Goal: Check status: Check status

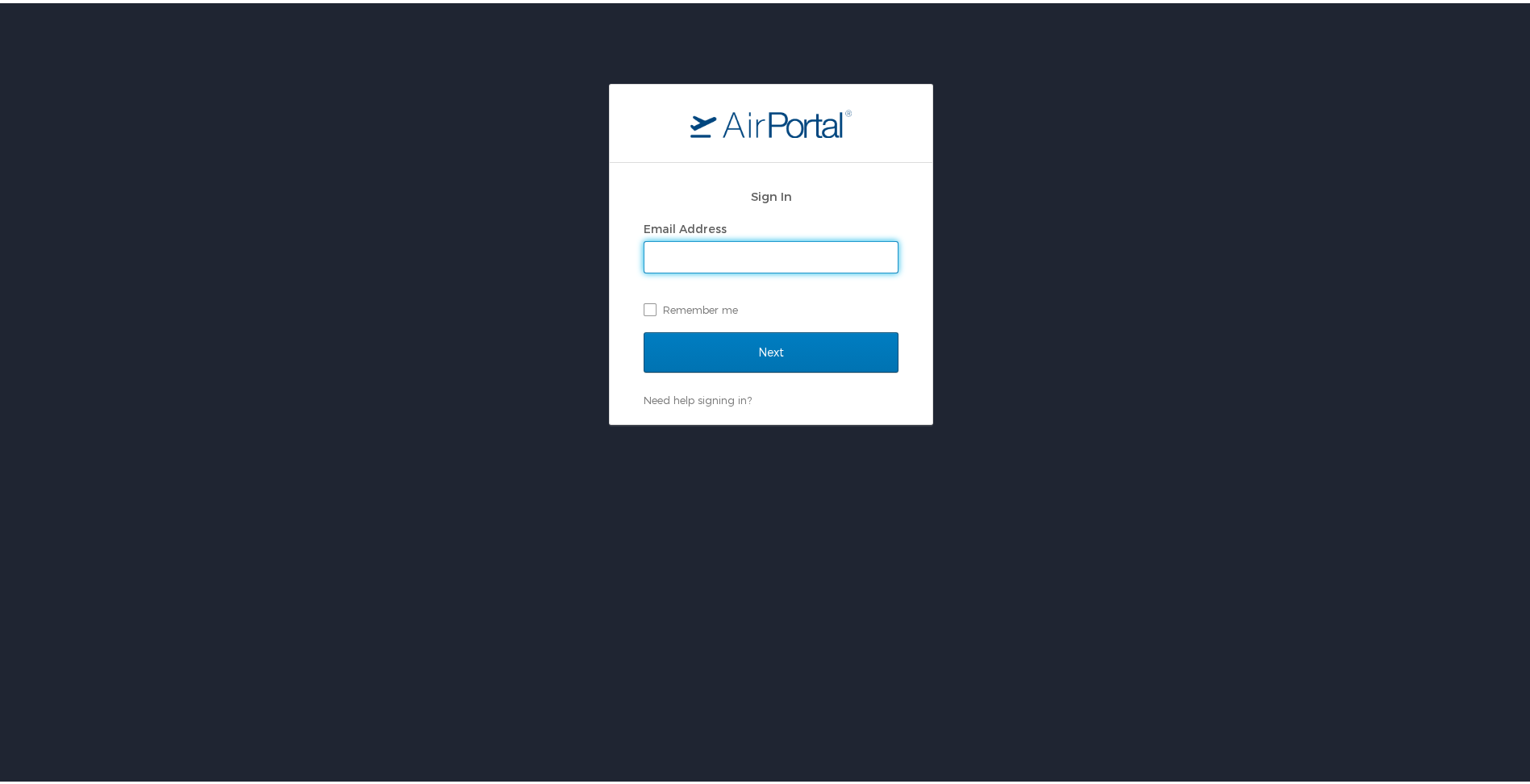
click at [731, 255] on input "Email Address" at bounding box center [771, 254] width 254 height 30
type input "mbobbitt@biocryst.com"
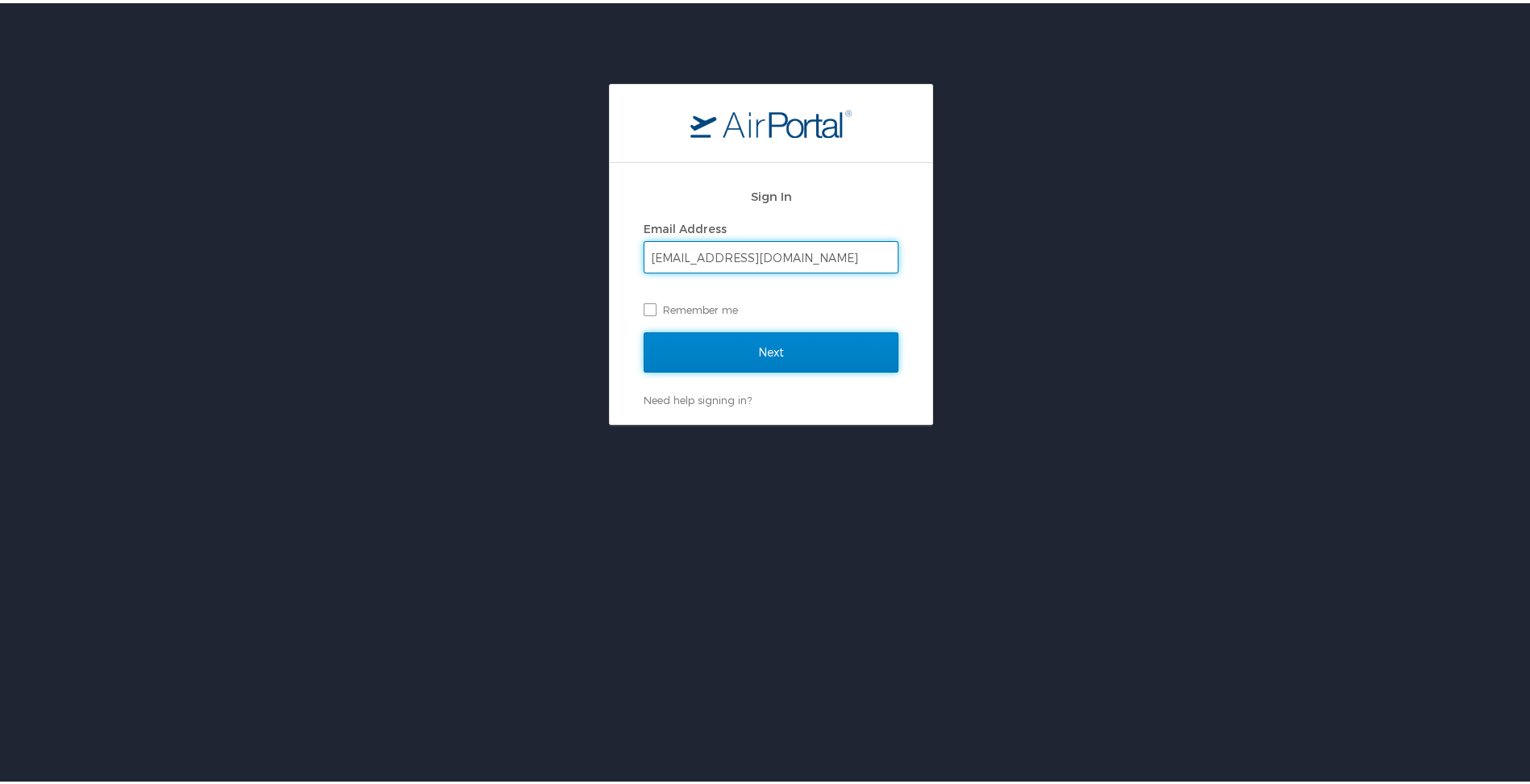
click at [768, 352] on input "Next" at bounding box center [771, 349] width 255 height 40
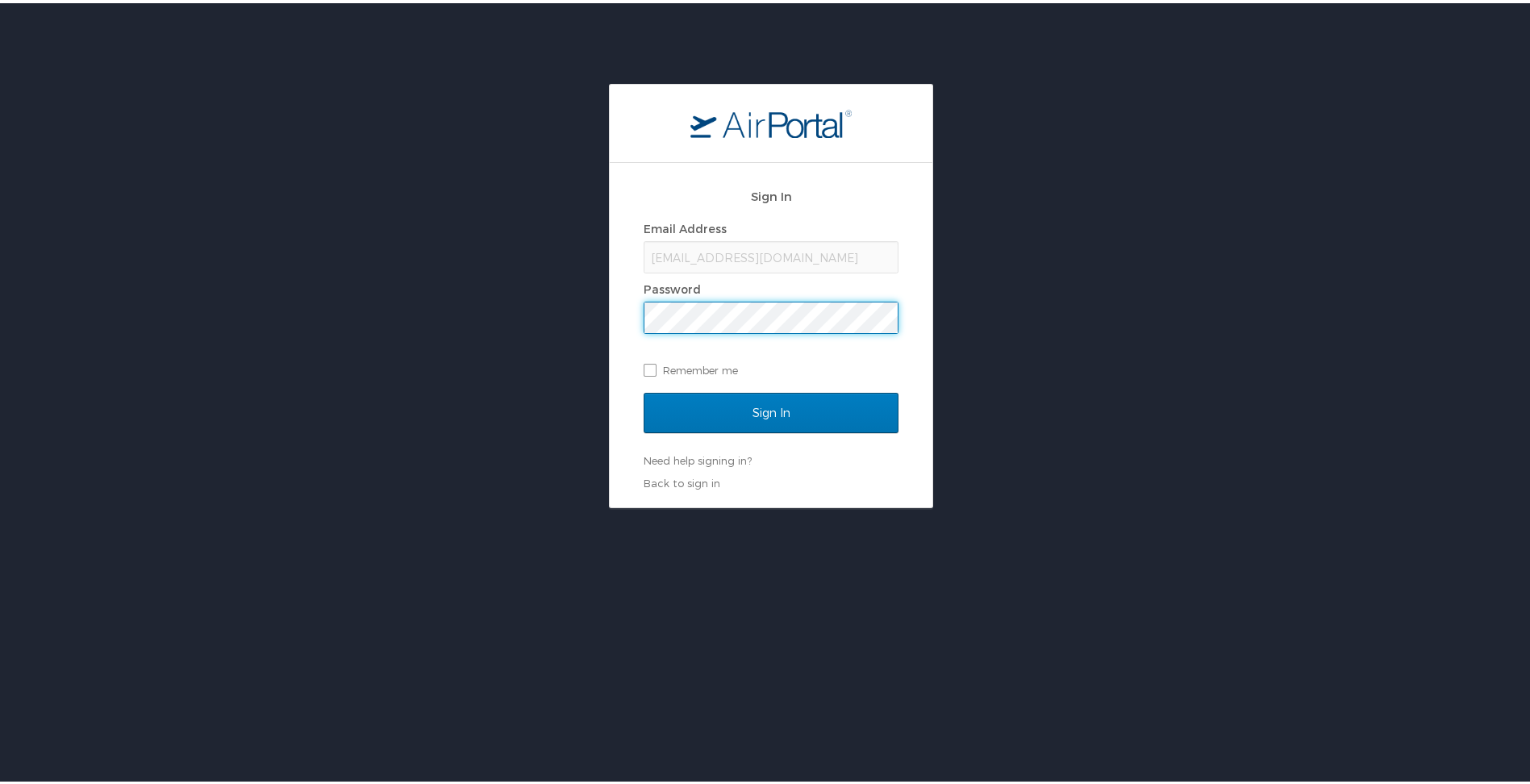
click at [643, 390] on input "Sign In" at bounding box center [771, 410] width 255 height 40
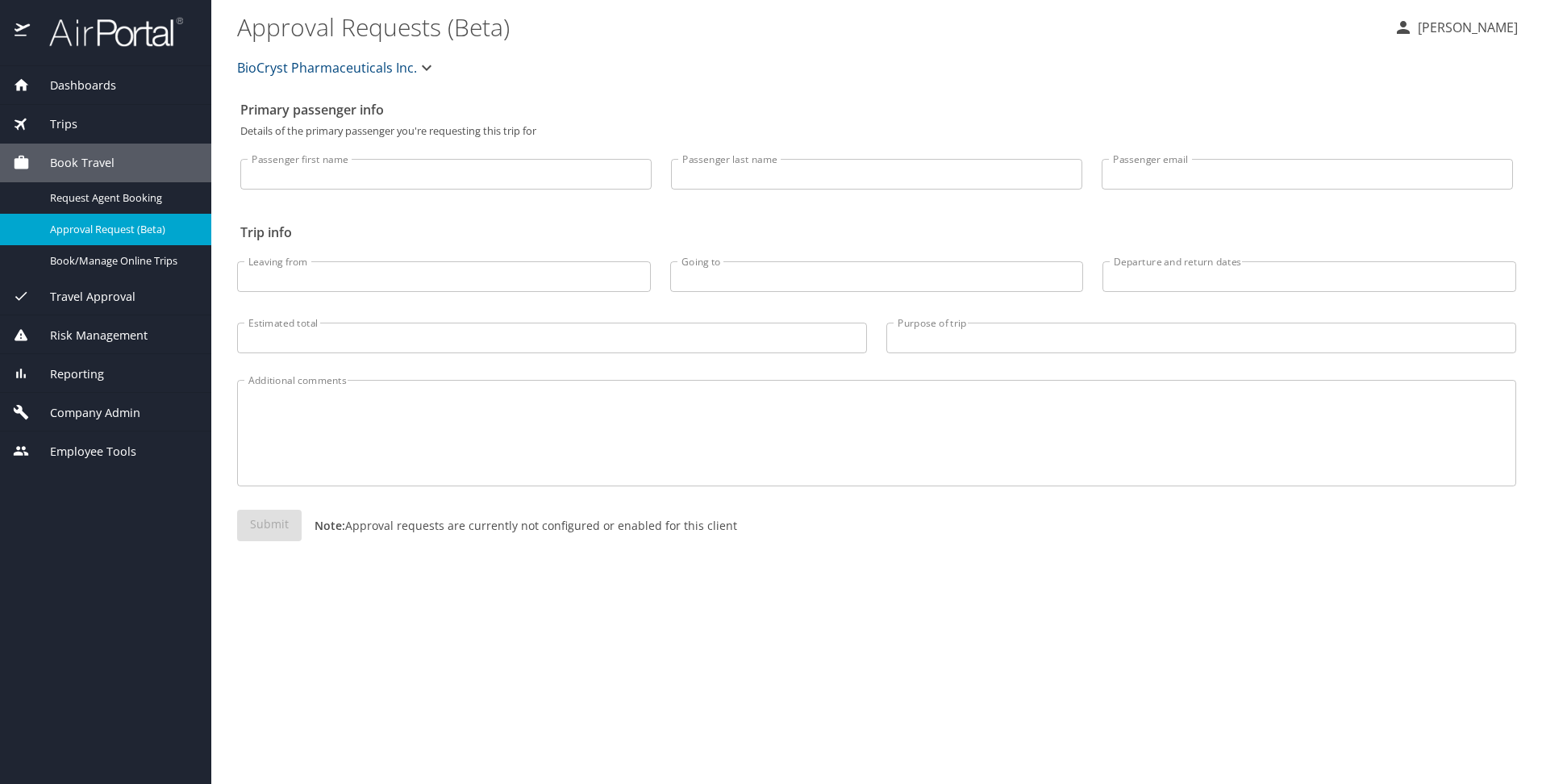
click at [76, 111] on div "Trips" at bounding box center [105, 124] width 211 height 39
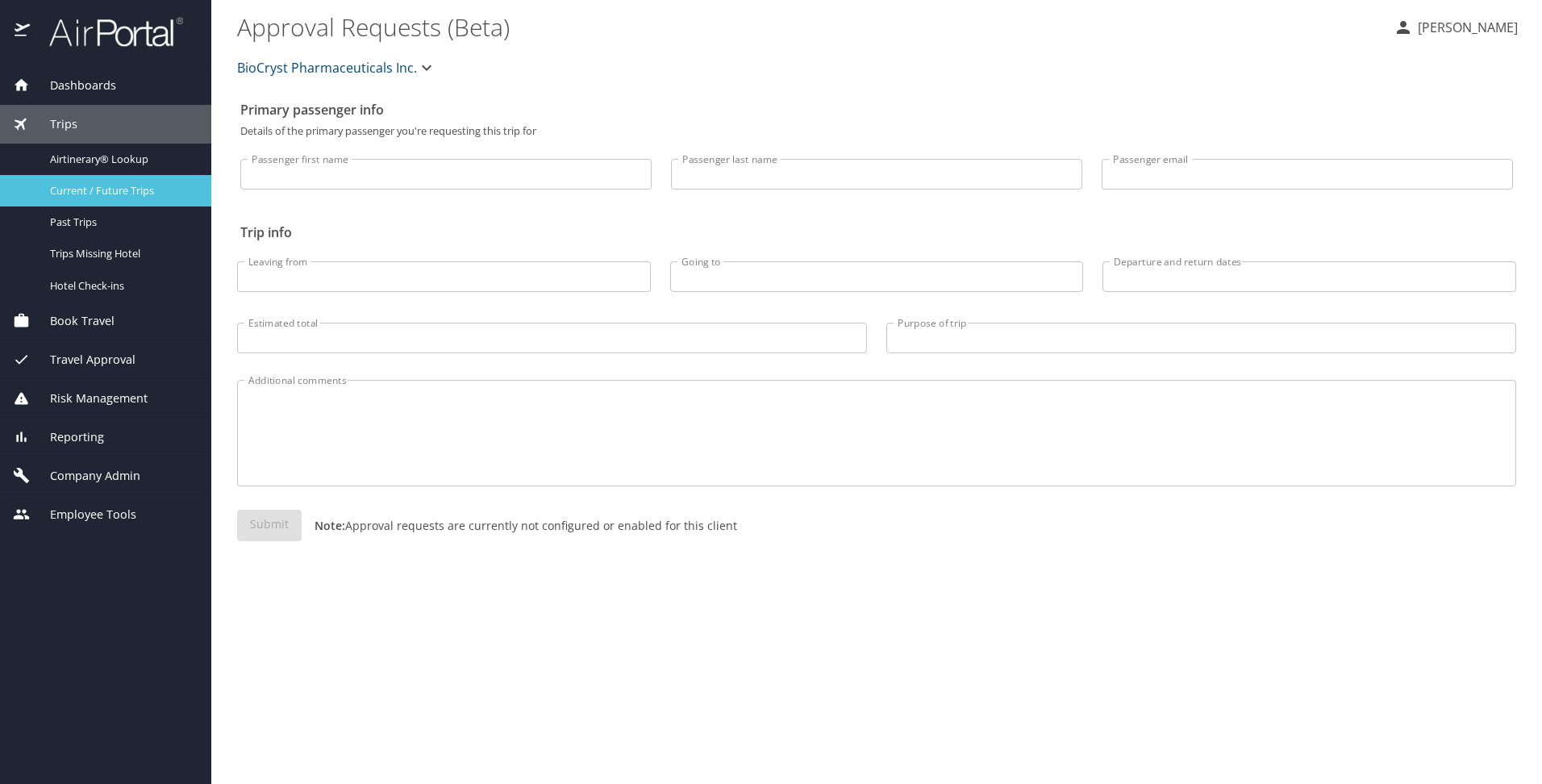
click at [102, 192] on span "Current / Future Trips" at bounding box center [122, 191] width 142 height 16
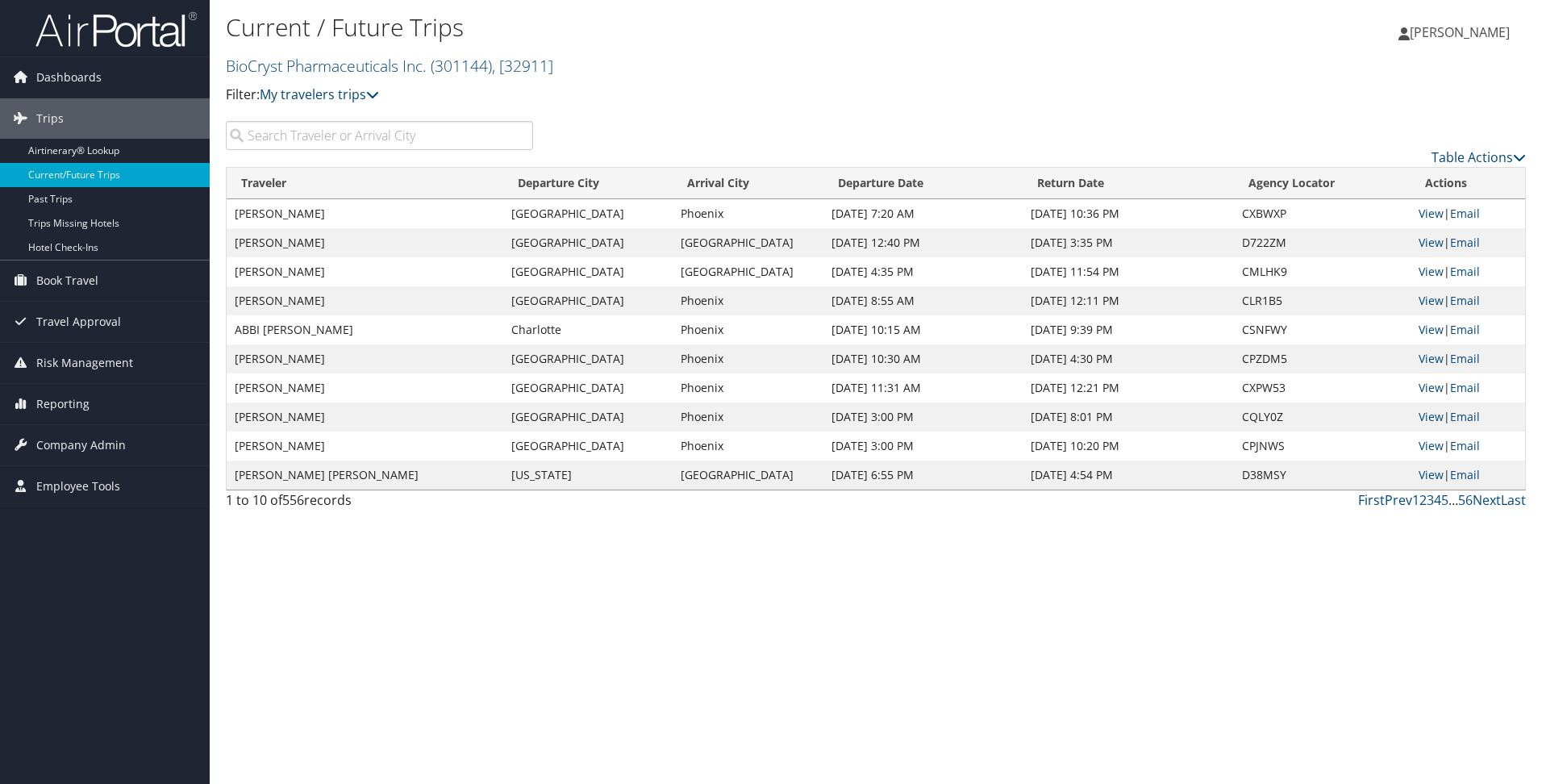
click at [358, 137] on input "search" at bounding box center [379, 135] width 307 height 29
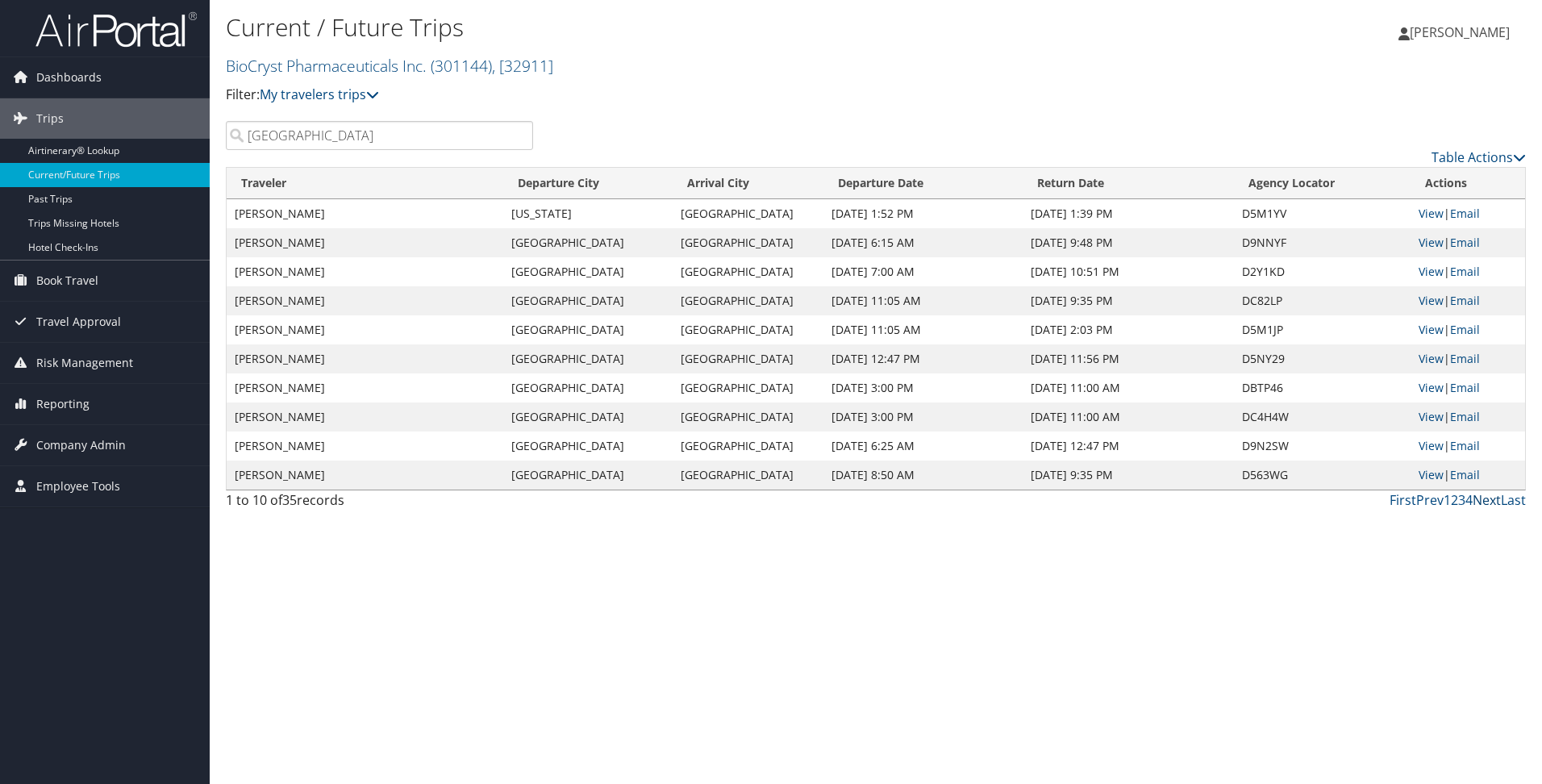
click at [1486, 505] on link "Next" at bounding box center [1486, 500] width 29 height 17
click at [1438, 269] on link "View" at bounding box center [1431, 272] width 25 height 16
click at [1486, 500] on link "Next" at bounding box center [1486, 500] width 29 height 17
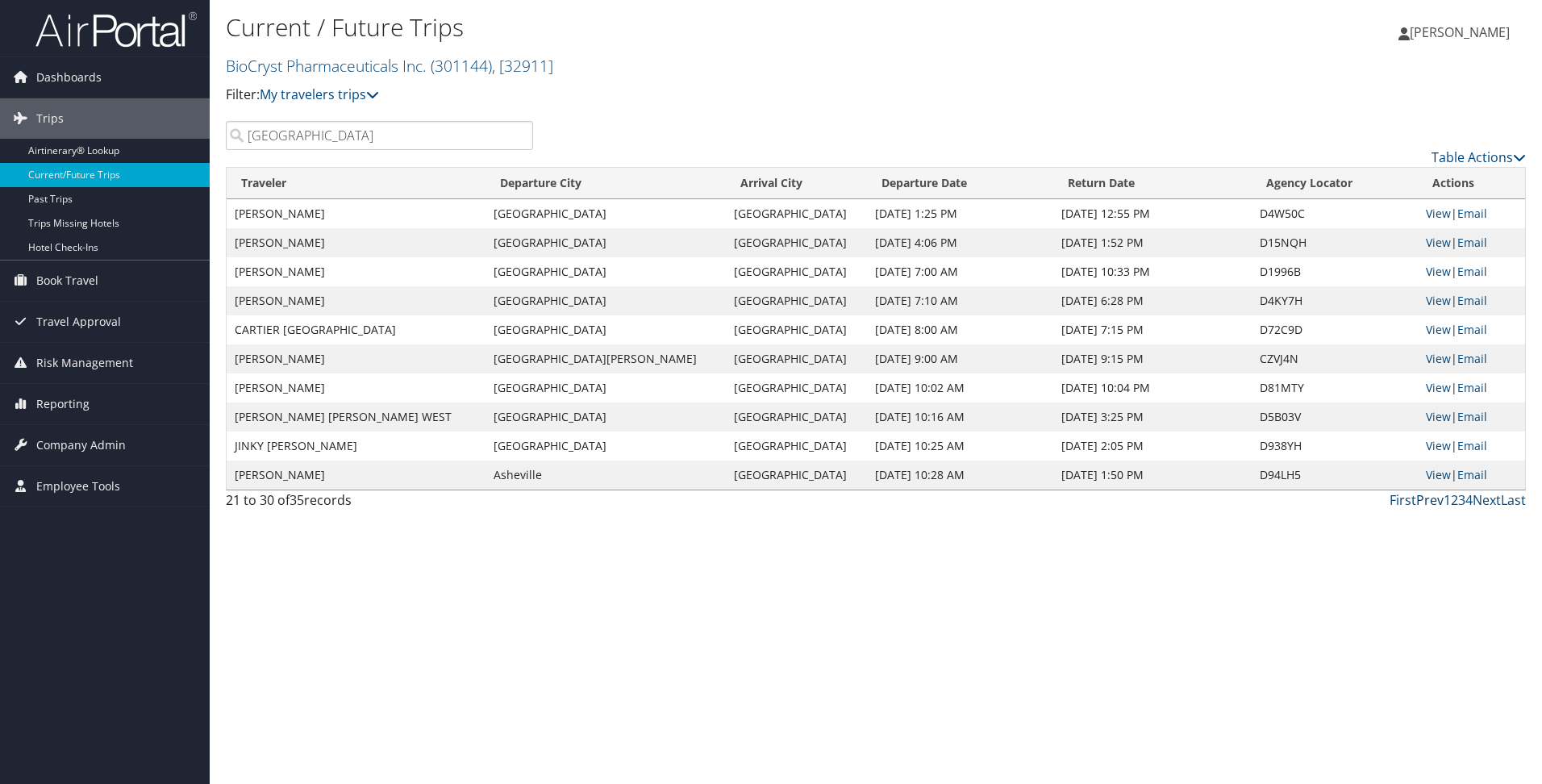
click at [1435, 503] on link "Prev" at bounding box center [1430, 500] width 28 height 17
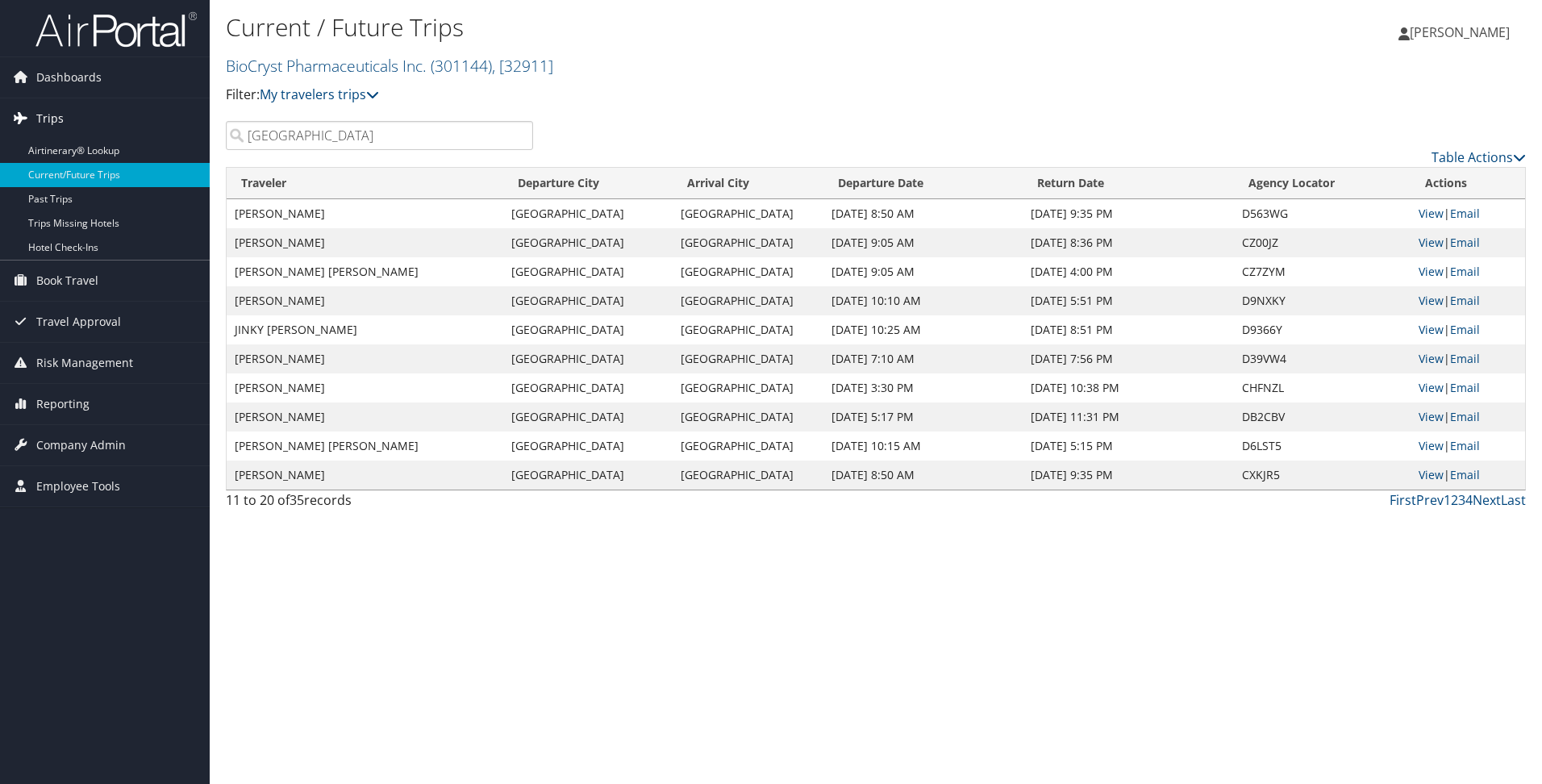
drag, startPoint x: 356, startPoint y: 132, endPoint x: 171, endPoint y: 131, distance: 185.0
click at [171, 131] on div "Dashboards AirPortal 360™ (Manager) My Travel Dashboard Trips Airtinerary® Look…" at bounding box center [771, 392] width 1542 height 784
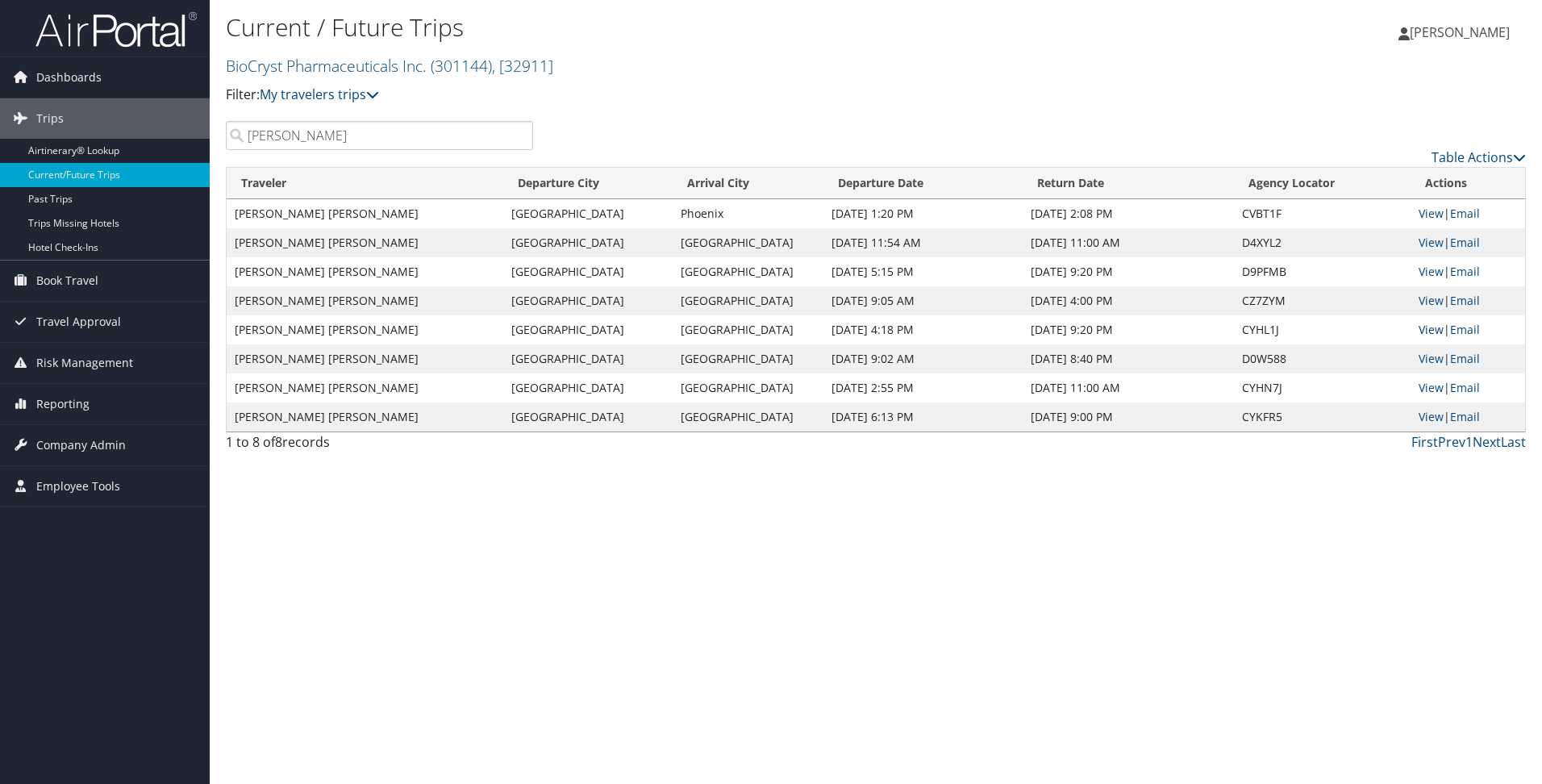
type input "fong"
click at [1439, 328] on link "View" at bounding box center [1431, 330] width 25 height 16
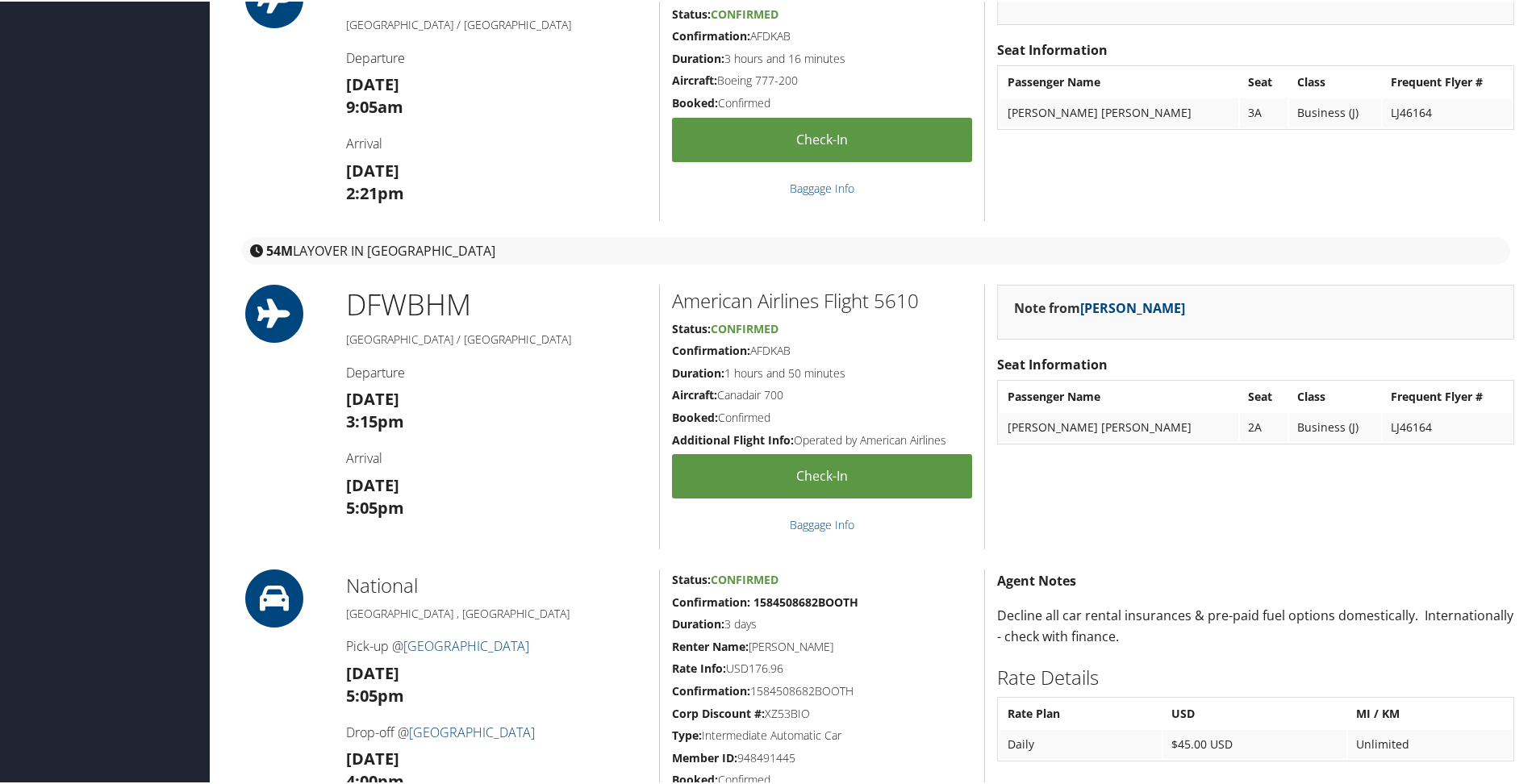
scroll to position [8, 0]
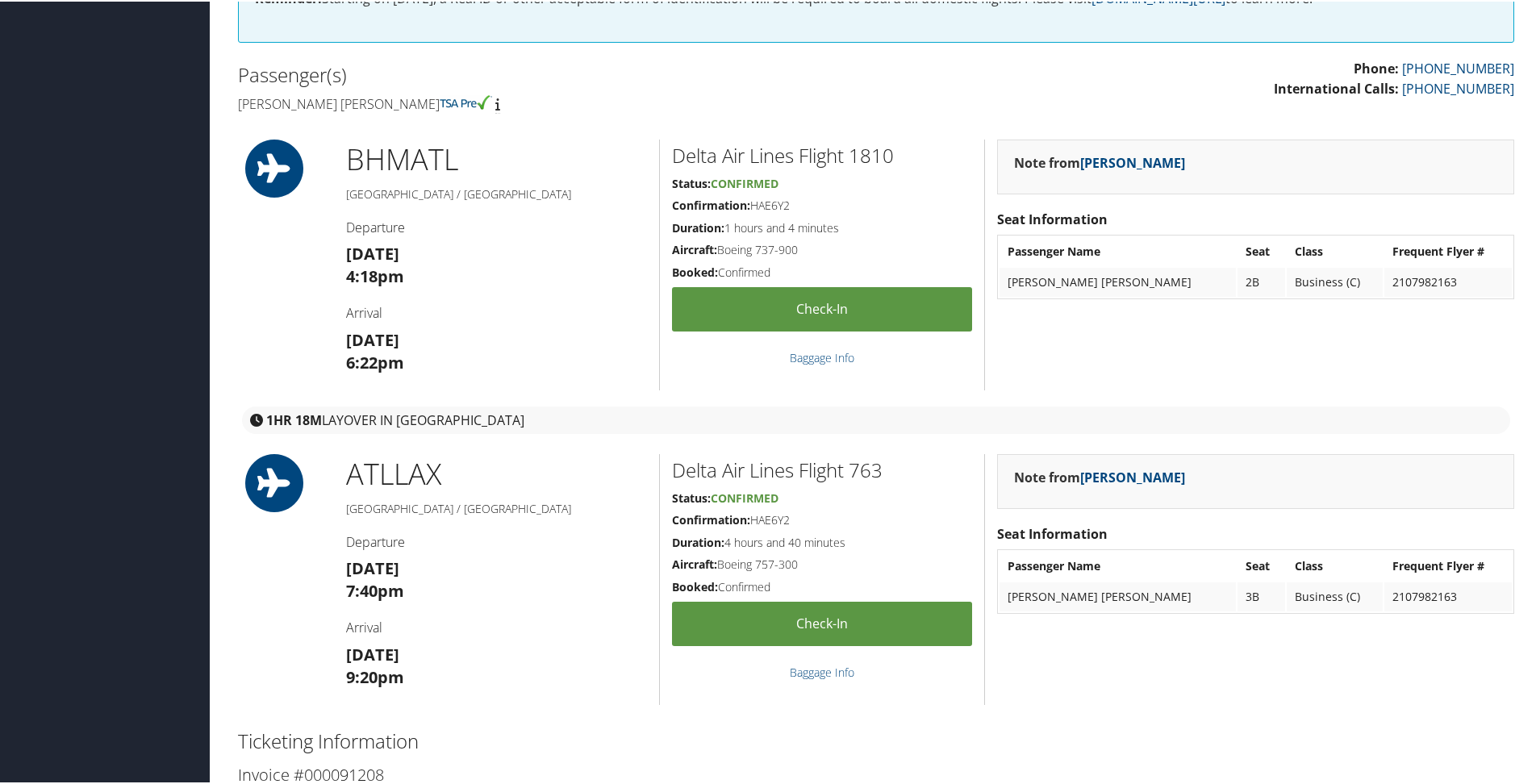
scroll to position [404, 0]
